Goal: Information Seeking & Learning: Learn about a topic

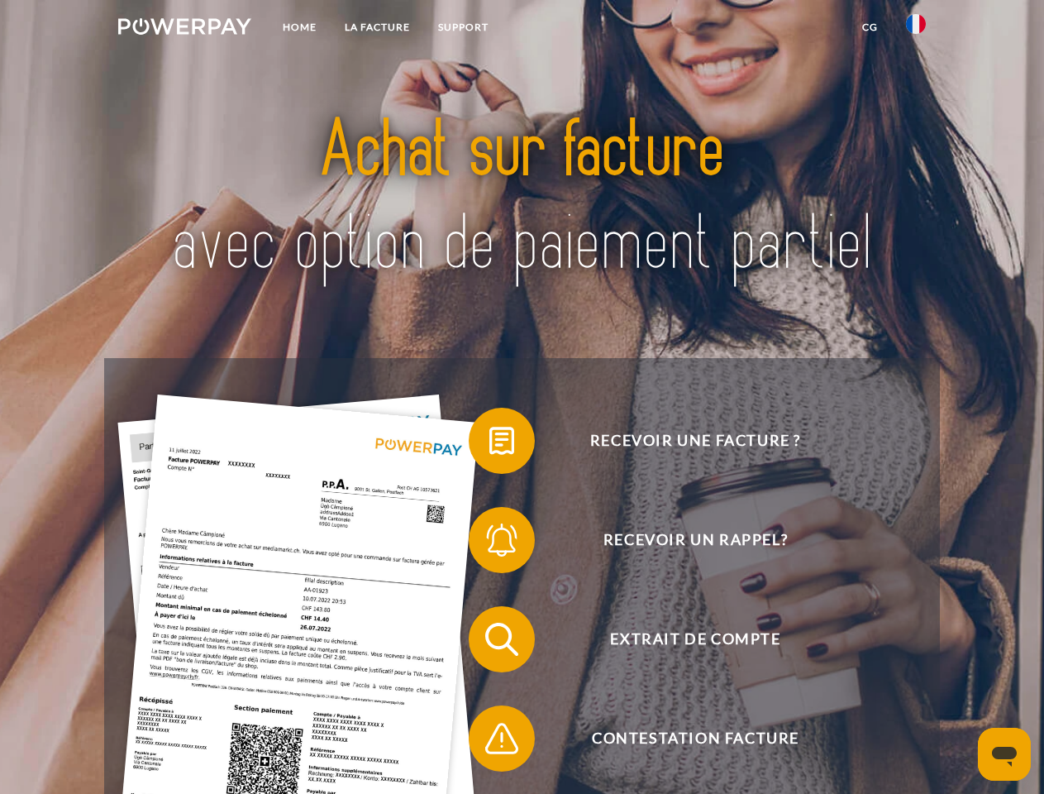
click at [184, 29] on img at bounding box center [184, 26] width 133 height 17
click at [916, 29] on img at bounding box center [916, 24] width 20 height 20
click at [870, 27] on link "CG" at bounding box center [870, 27] width 44 height 30
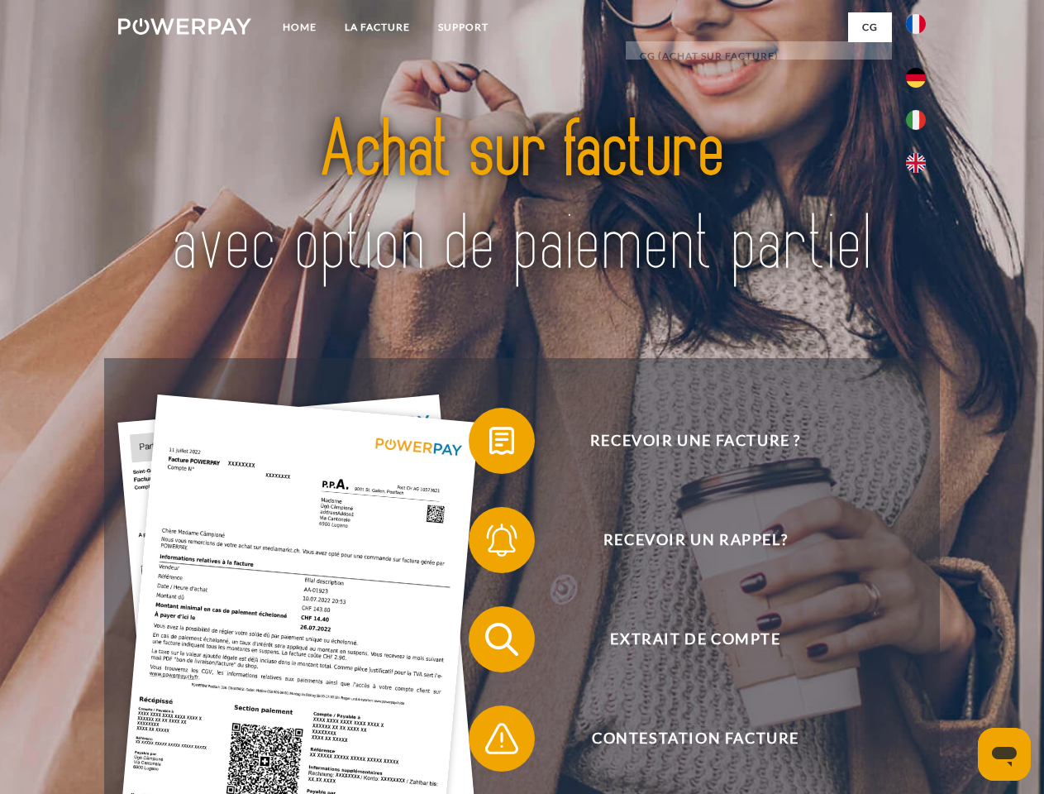
click at [490, 444] on span at bounding box center [477, 440] width 83 height 83
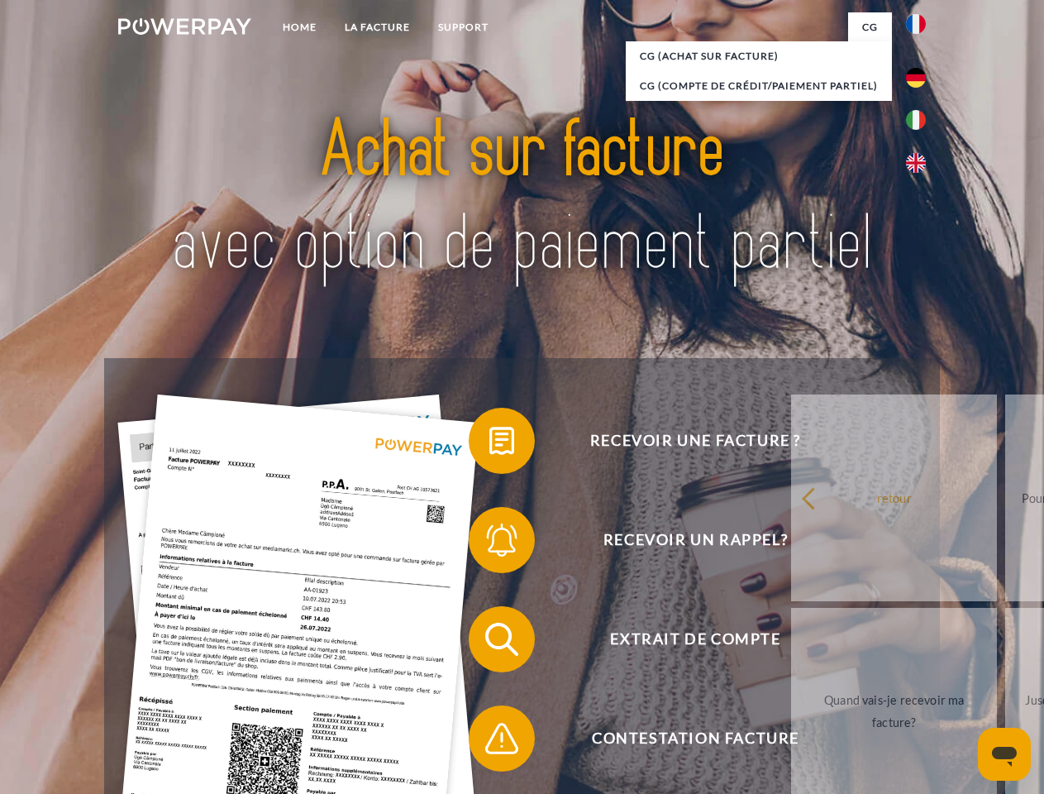
click at [490, 543] on span at bounding box center [477, 540] width 83 height 83
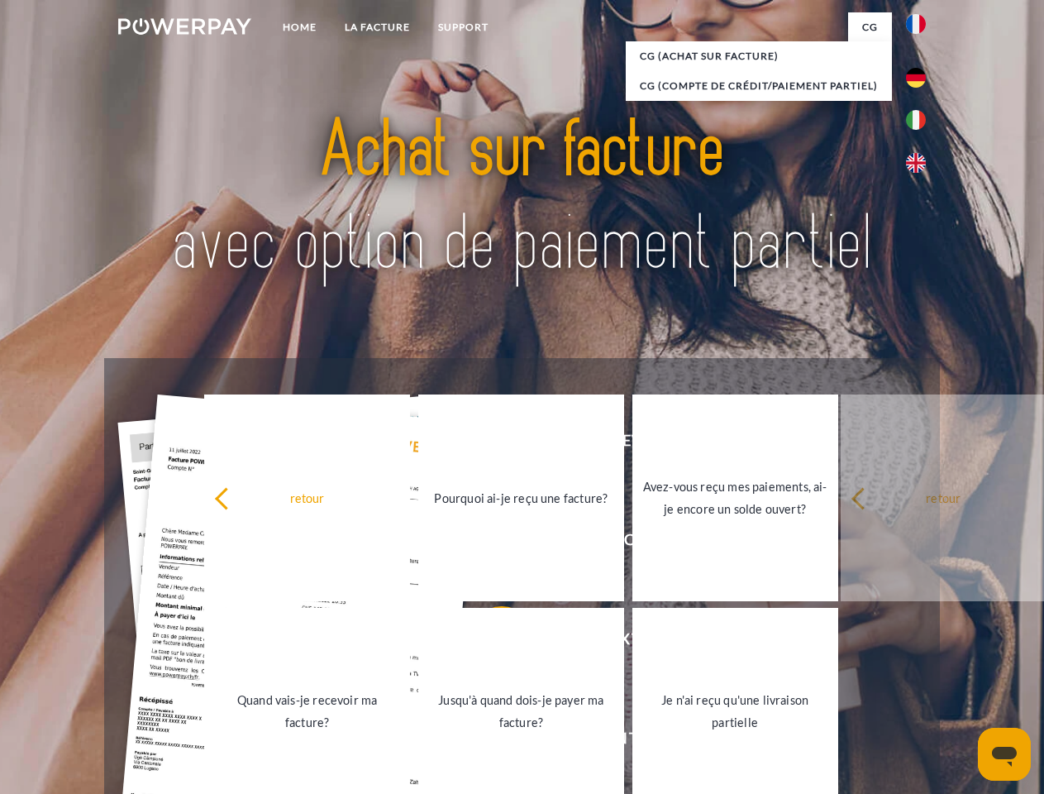
click at [490, 642] on link "Jusqu'à quand dois-je payer ma facture?" at bounding box center [521, 711] width 206 height 207
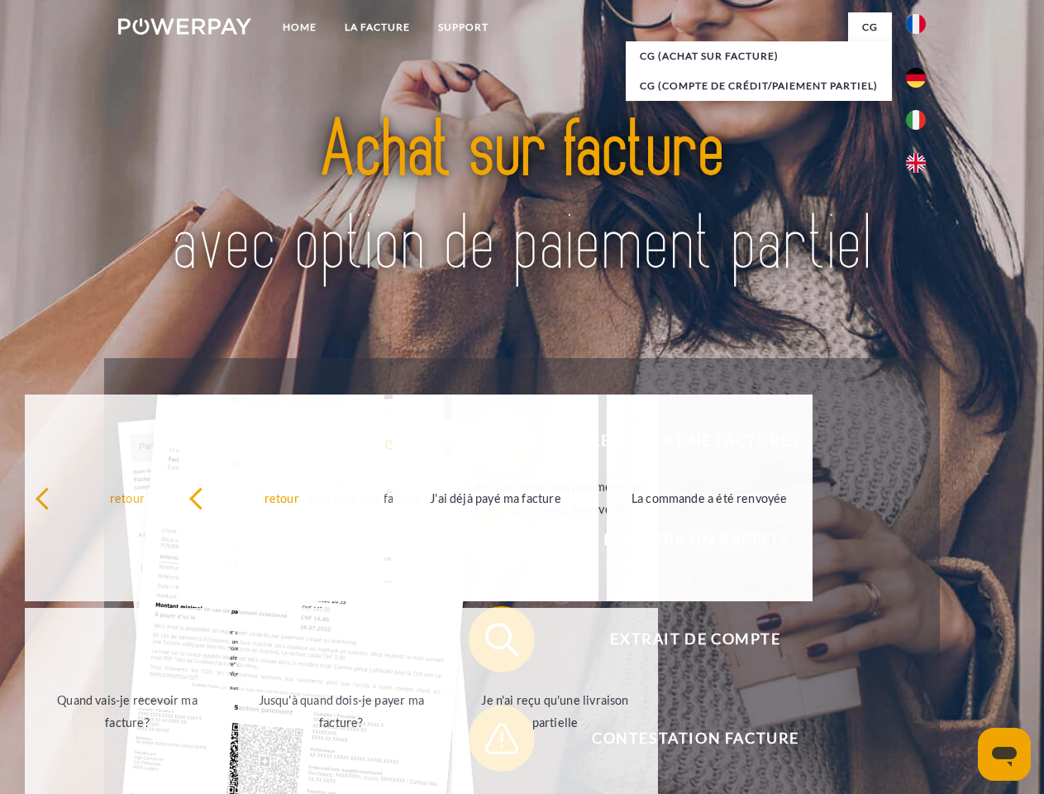
click at [490, 742] on link "Je n'ai reçu qu'une livraison partielle" at bounding box center [555, 711] width 206 height 207
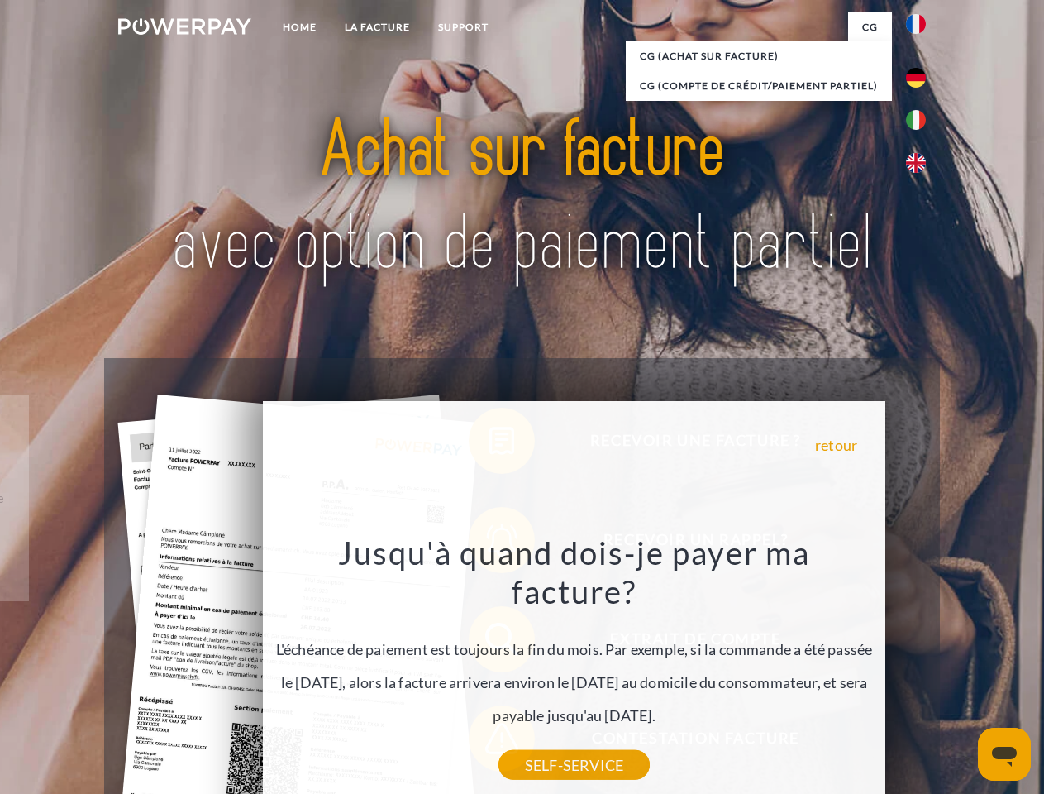
click at [1005, 754] on icon "Ouvrir la fenêtre de messagerie" at bounding box center [1004, 757] width 25 height 20
